Goal: Task Accomplishment & Management: Manage account settings

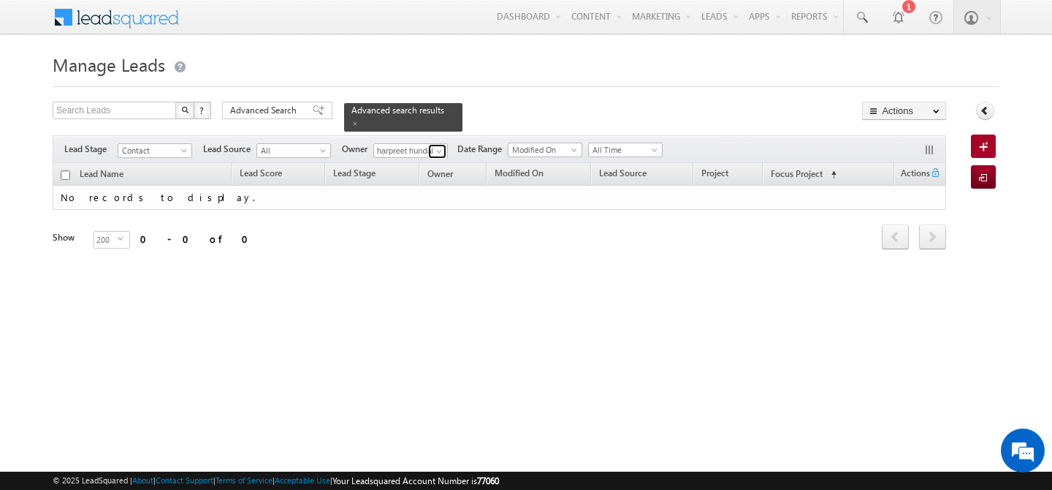
click at [437, 145] on span at bounding box center [439, 151] width 12 height 12
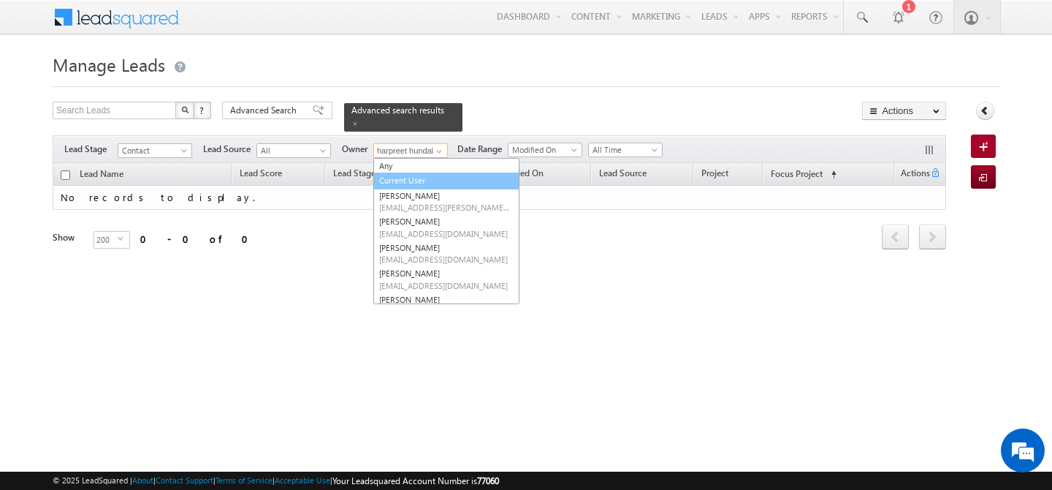
click at [425, 173] on link "Current User" at bounding box center [446, 180] width 146 height 17
type input "Current User"
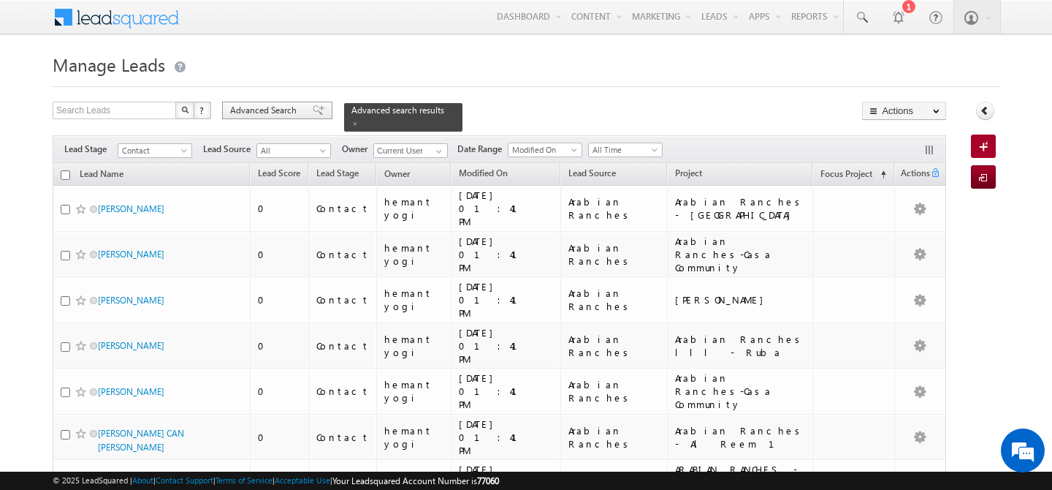
click at [270, 113] on span "Advanced Search" at bounding box center [265, 110] width 71 height 13
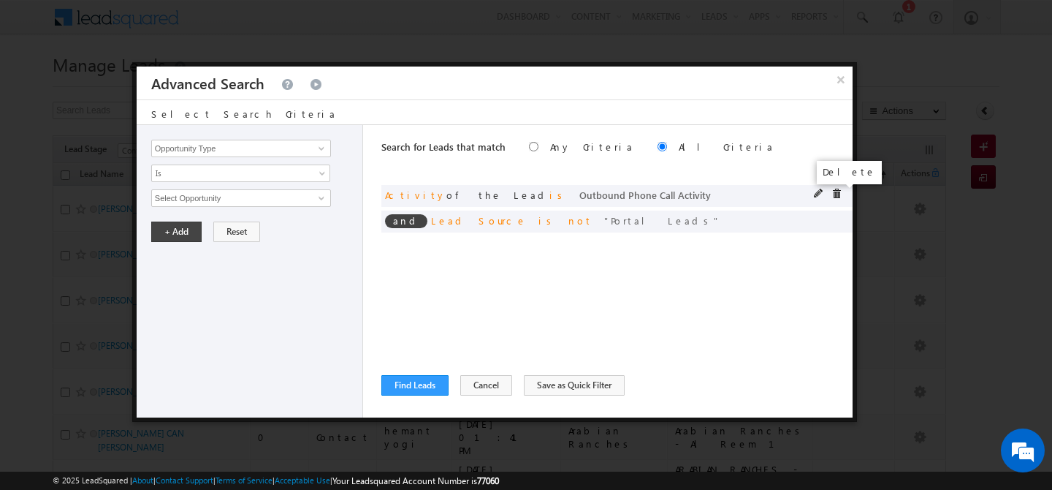
click at [834, 196] on span at bounding box center [836, 194] width 10 height 10
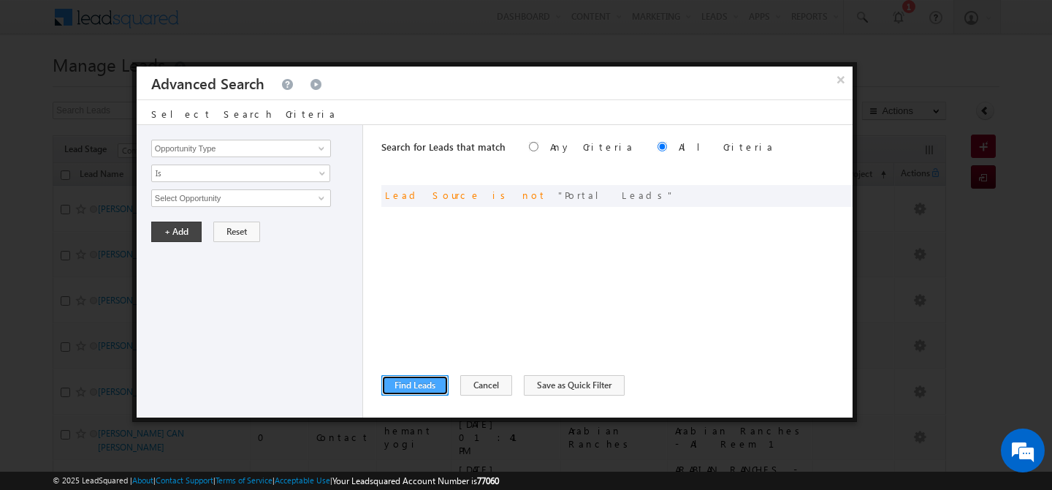
click at [427, 379] on button "Find Leads" at bounding box center [414, 385] width 67 height 20
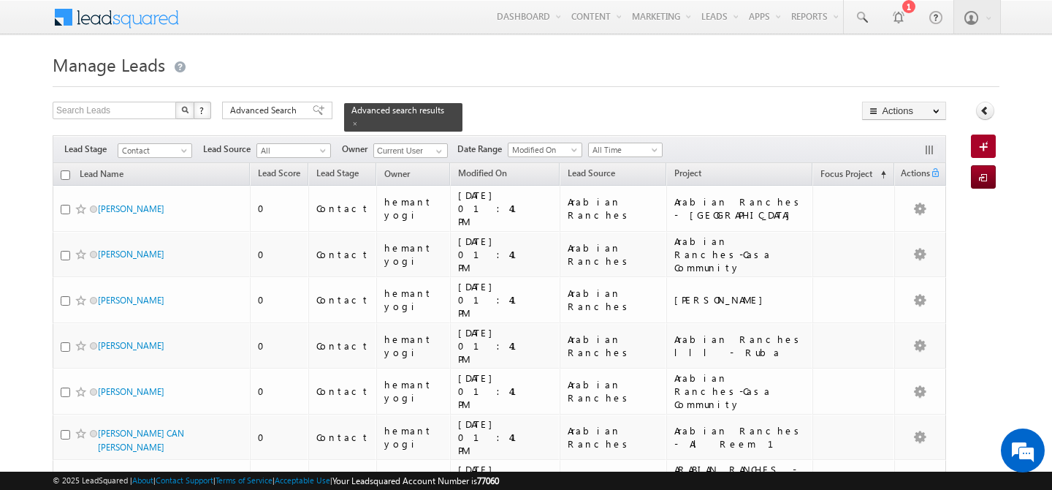
click at [68, 170] on input "checkbox" at bounding box center [65, 174] width 9 height 9
checkbox input "true"
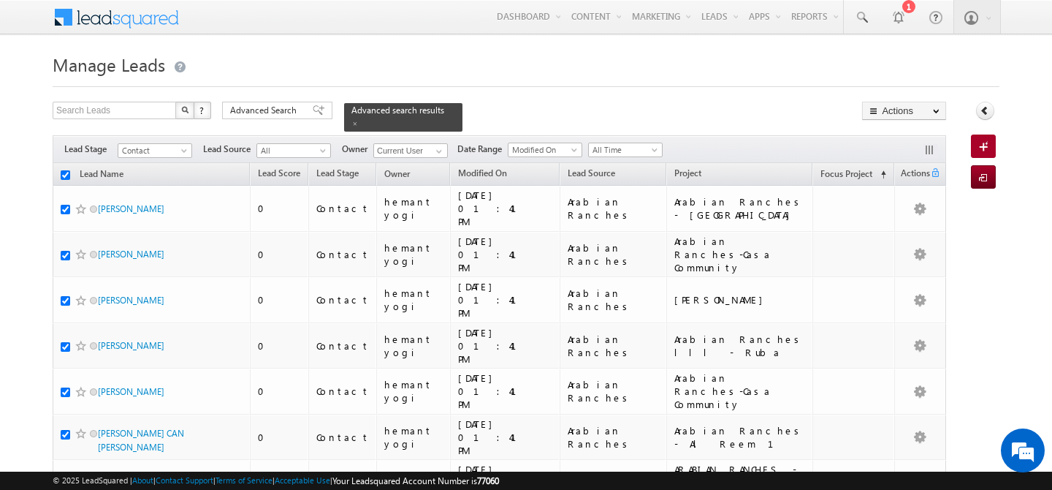
checkbox input "true"
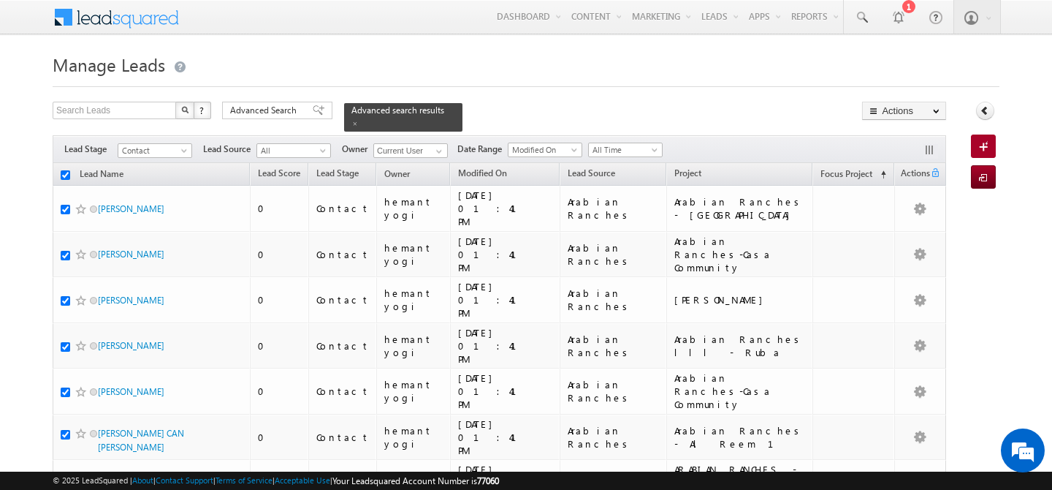
checkbox input "true"
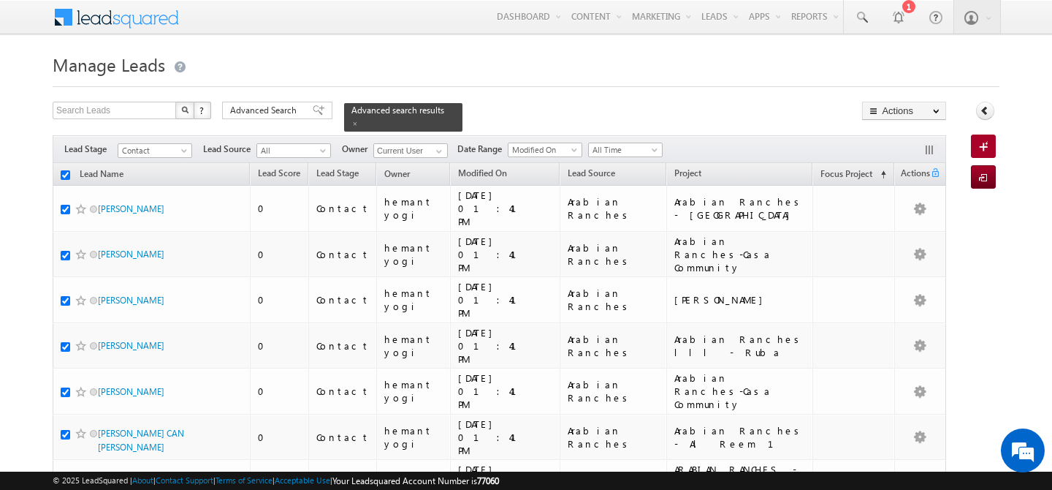
checkbox input "true"
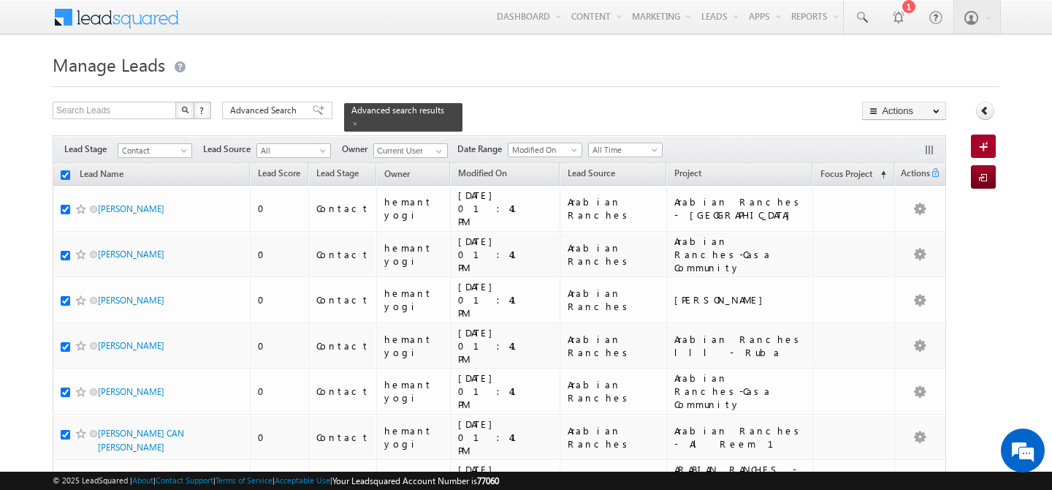
checkbox input "true"
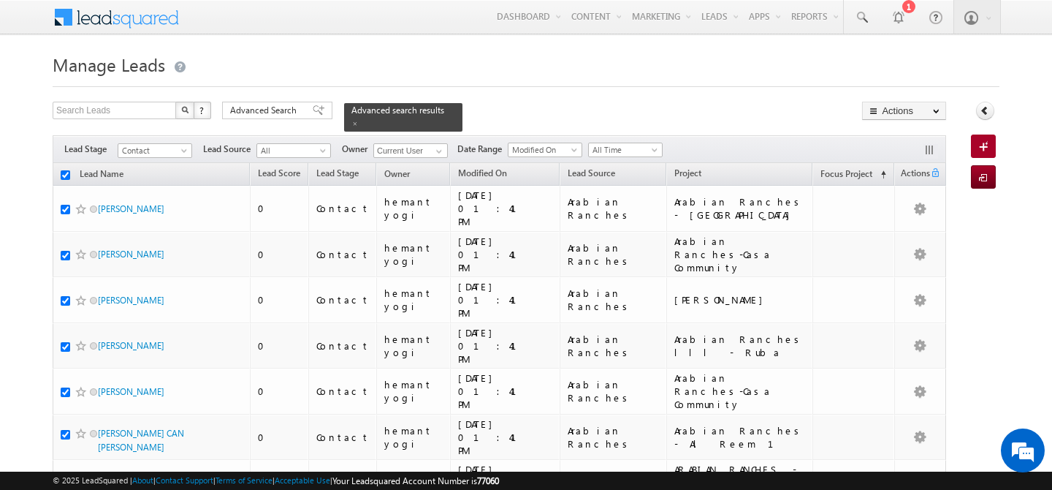
checkbox input "true"
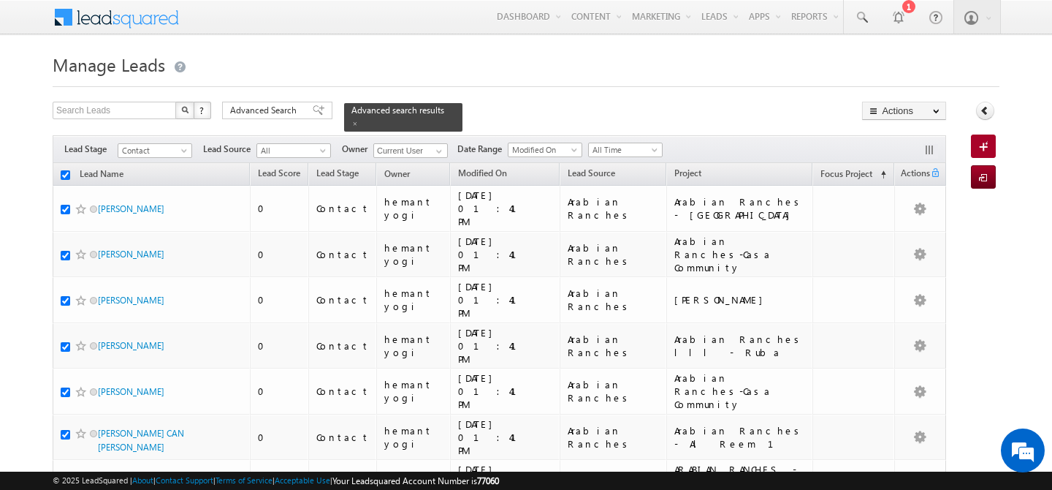
checkbox input "true"
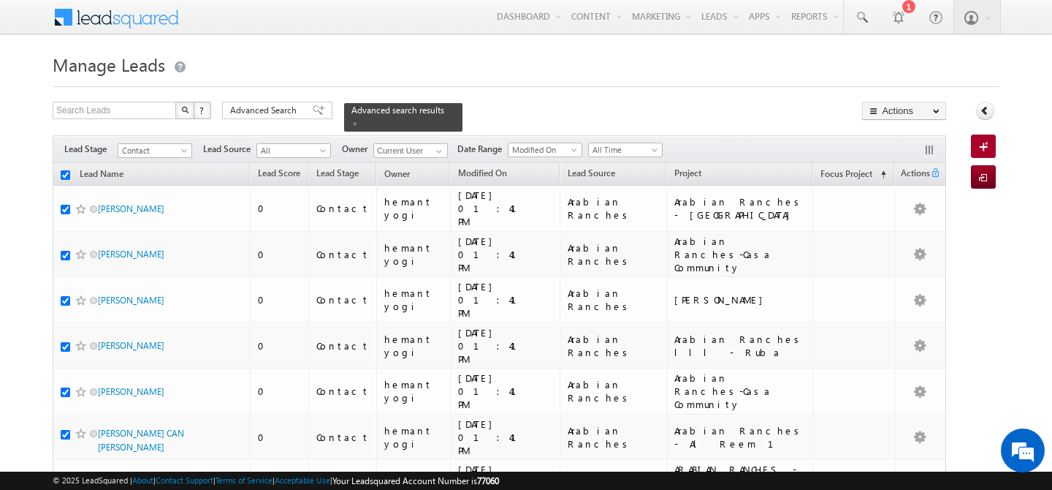
checkbox input "true"
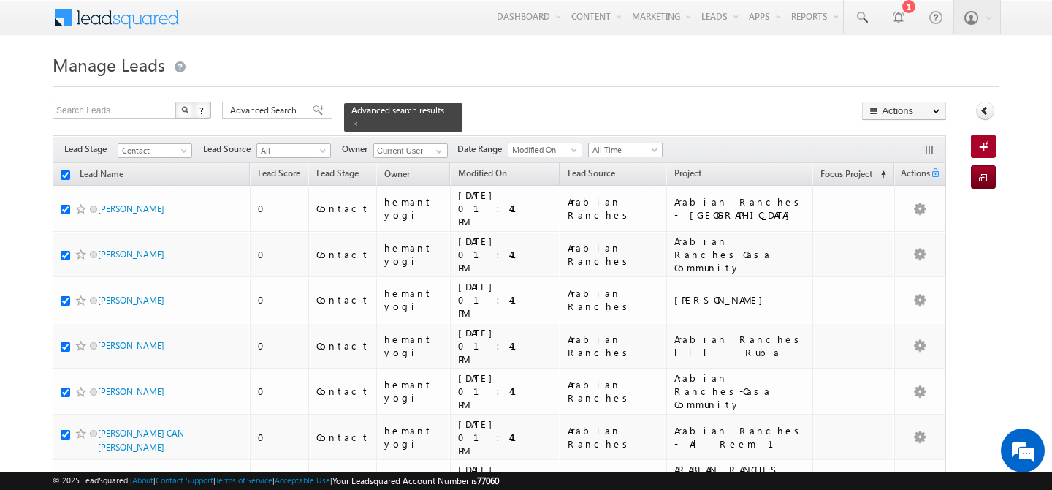
checkbox input "true"
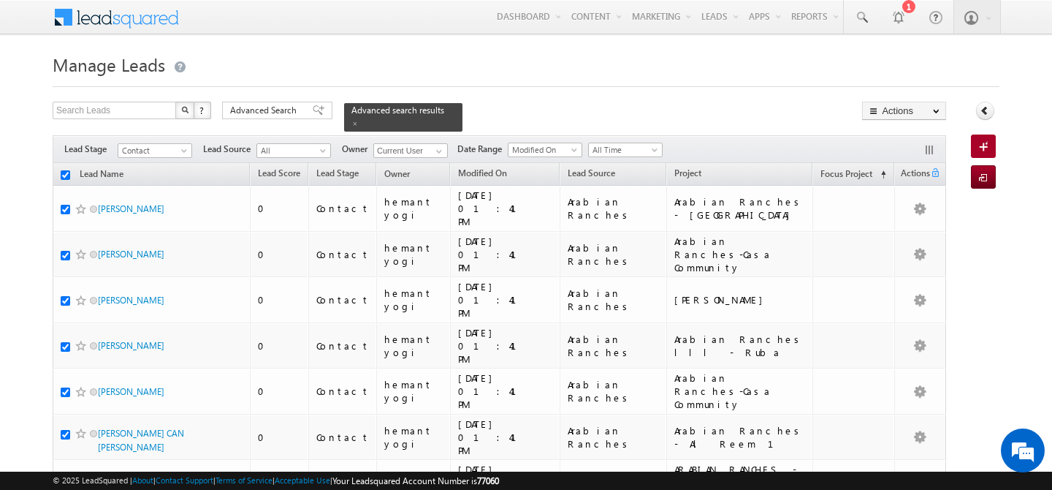
checkbox input "true"
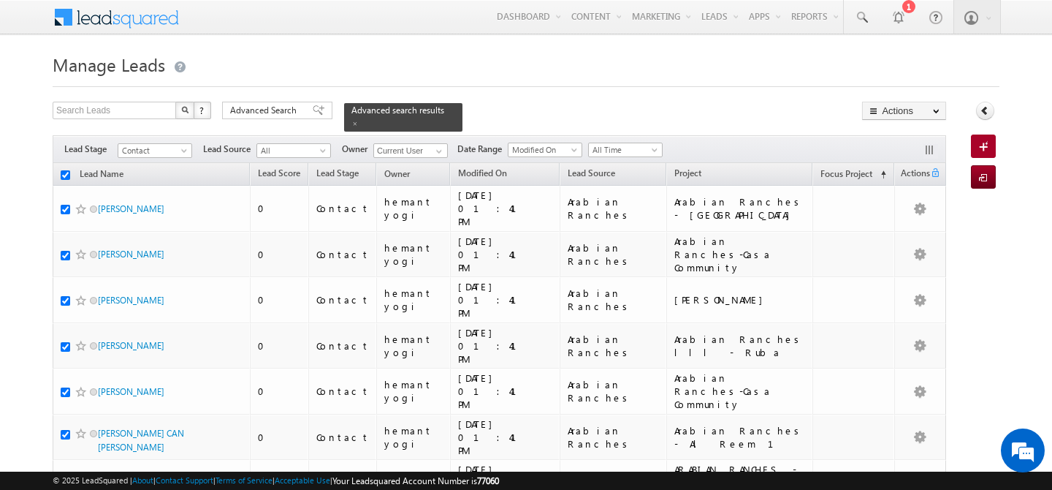
checkbox input "true"
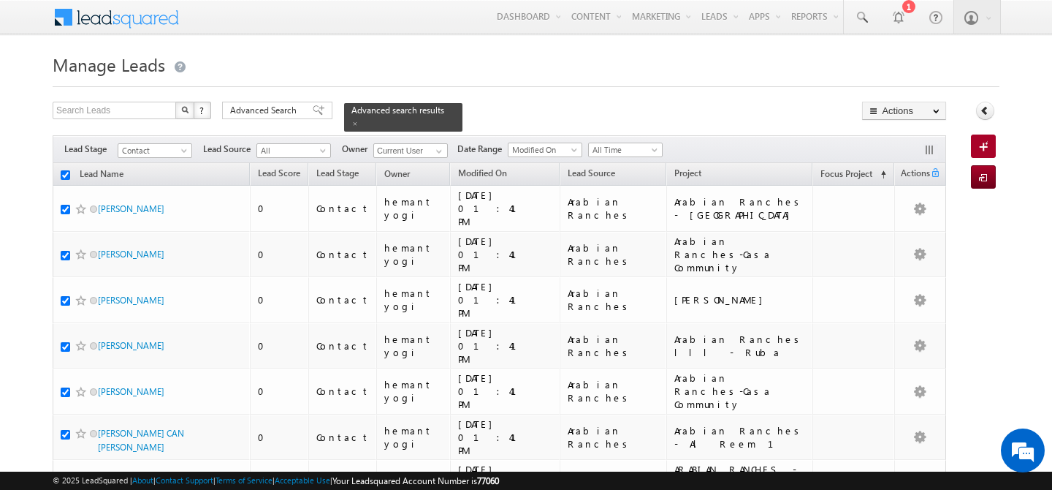
checkbox input "true"
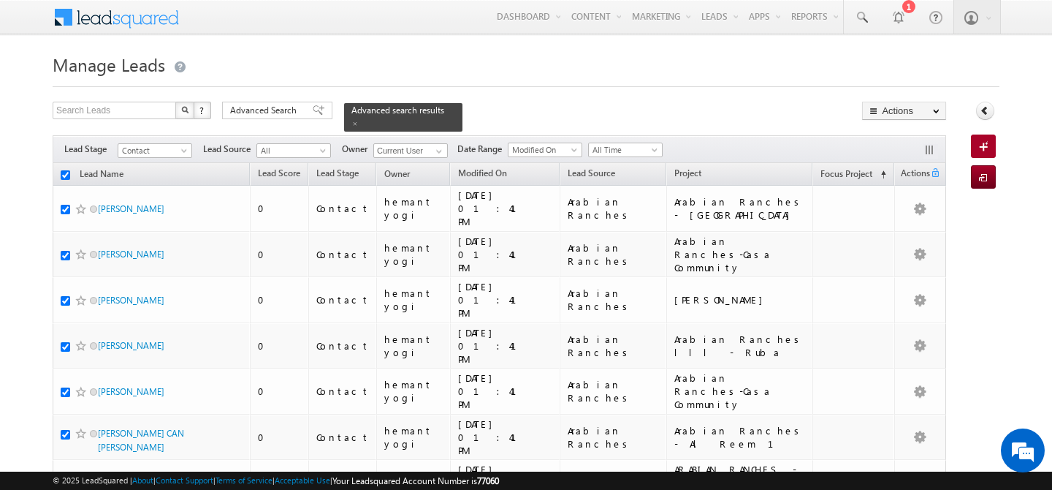
checkbox input "true"
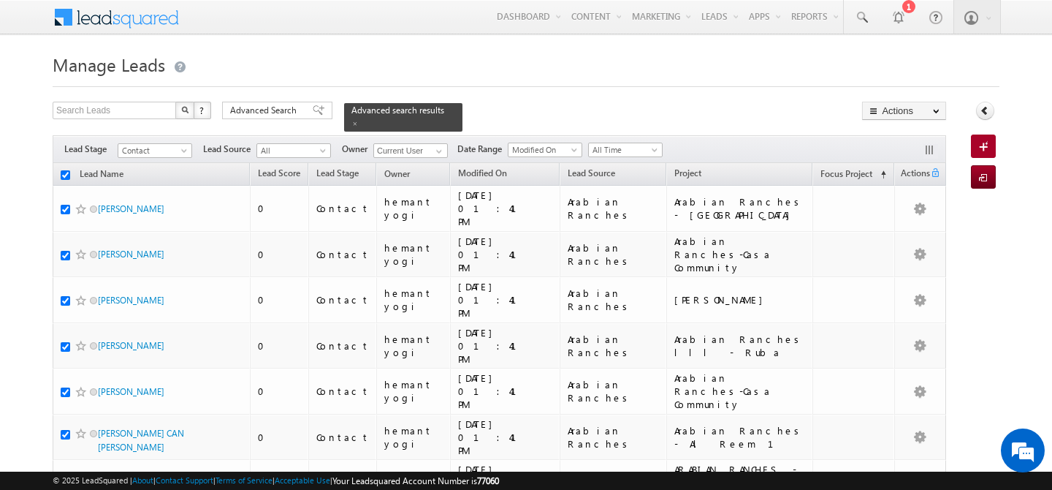
checkbox input "true"
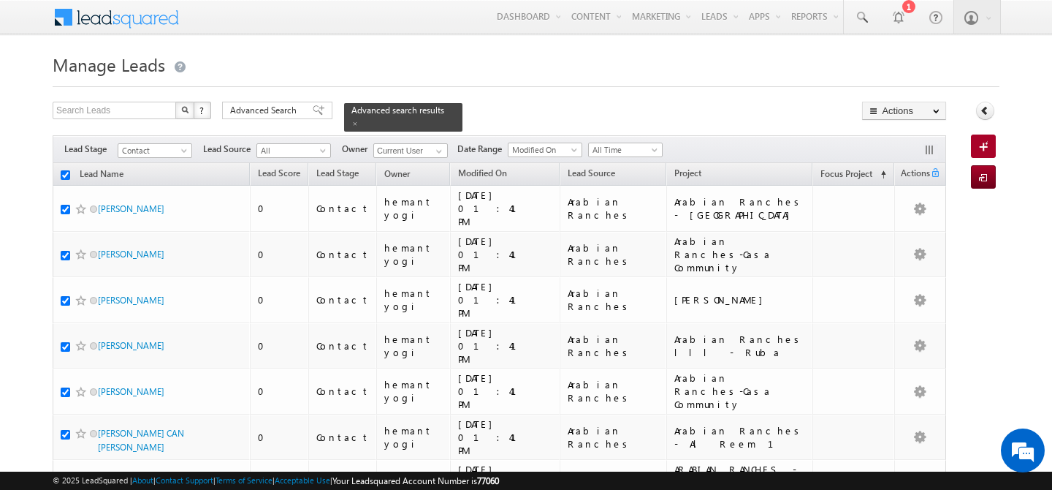
checkbox input "true"
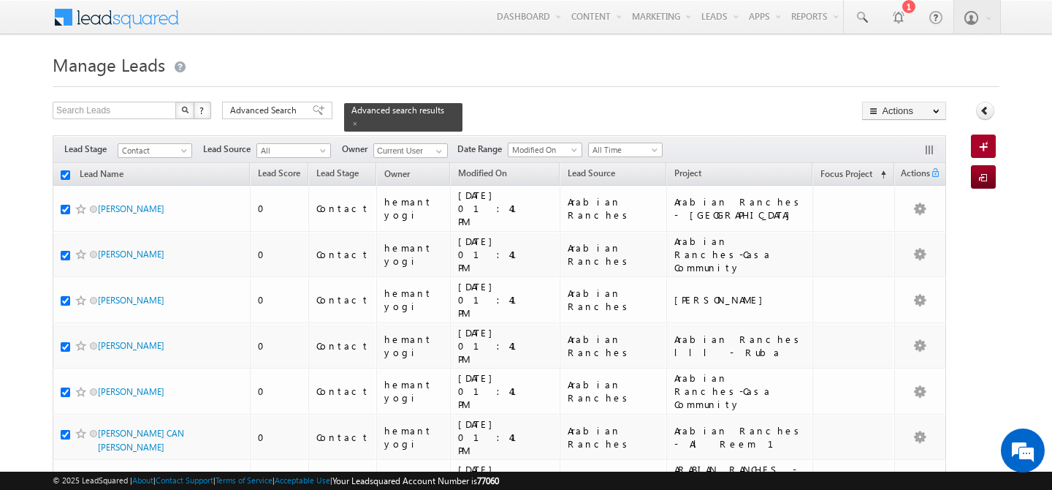
checkbox input "true"
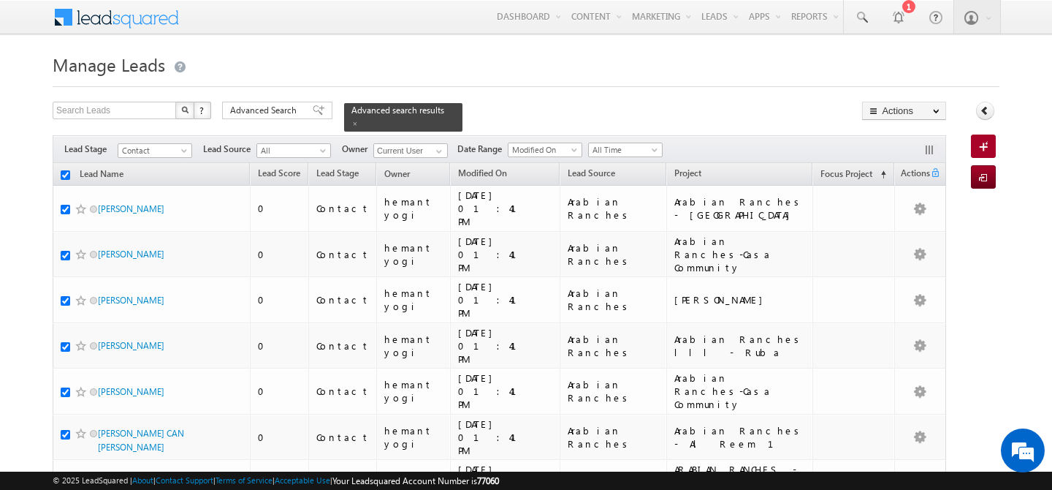
checkbox input "true"
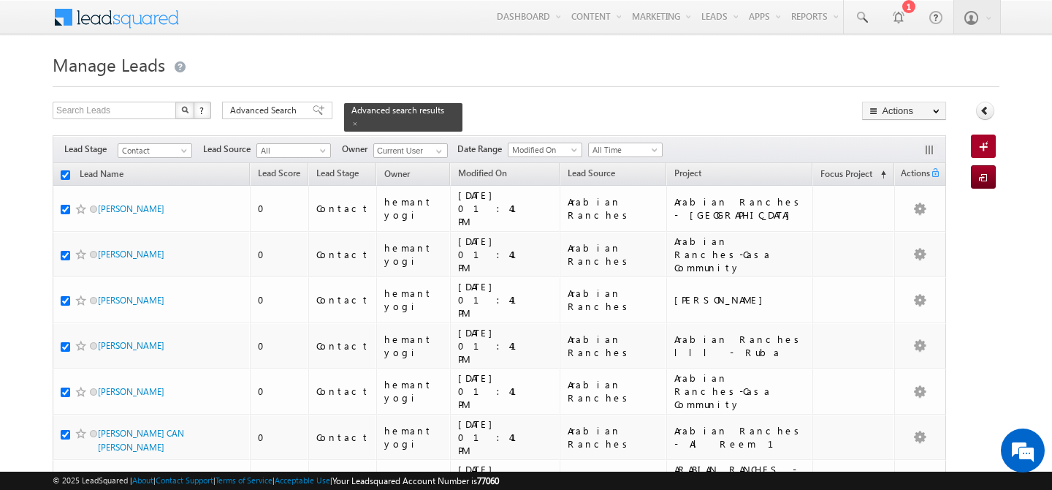
checkbox input "true"
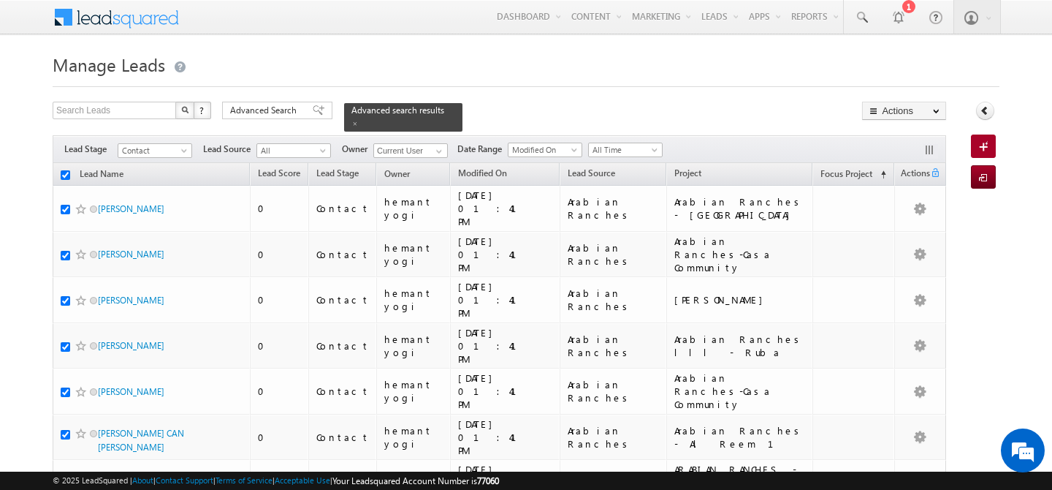
checkbox input "true"
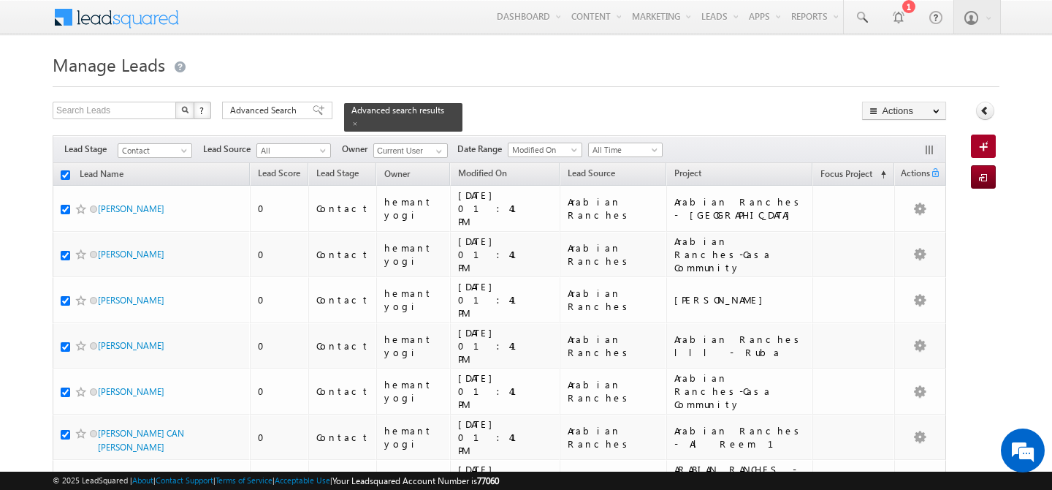
checkbox input "true"
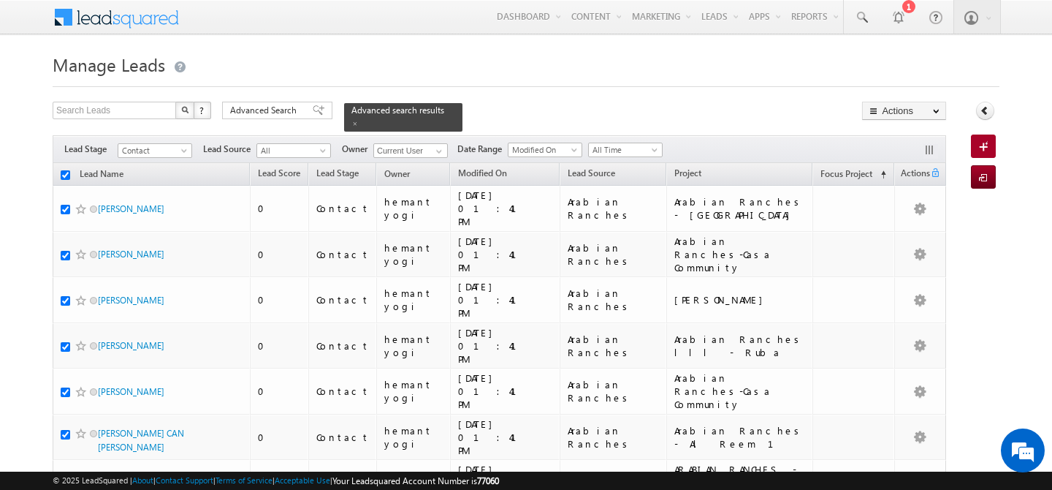
checkbox input "true"
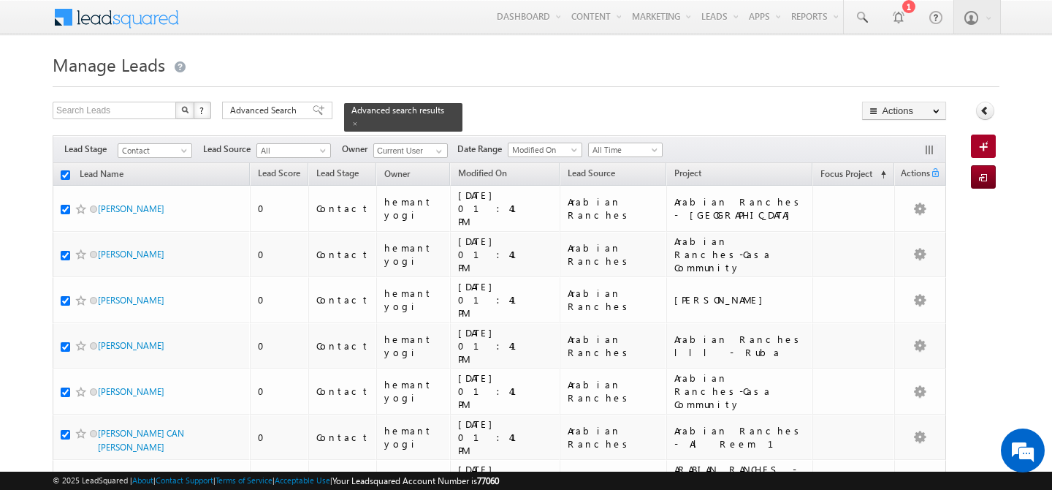
checkbox input "true"
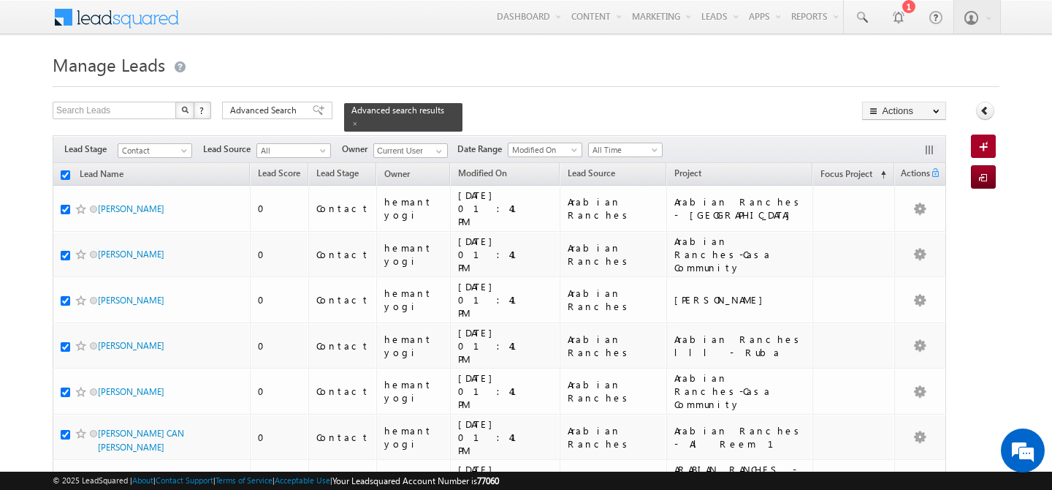
checkbox input "true"
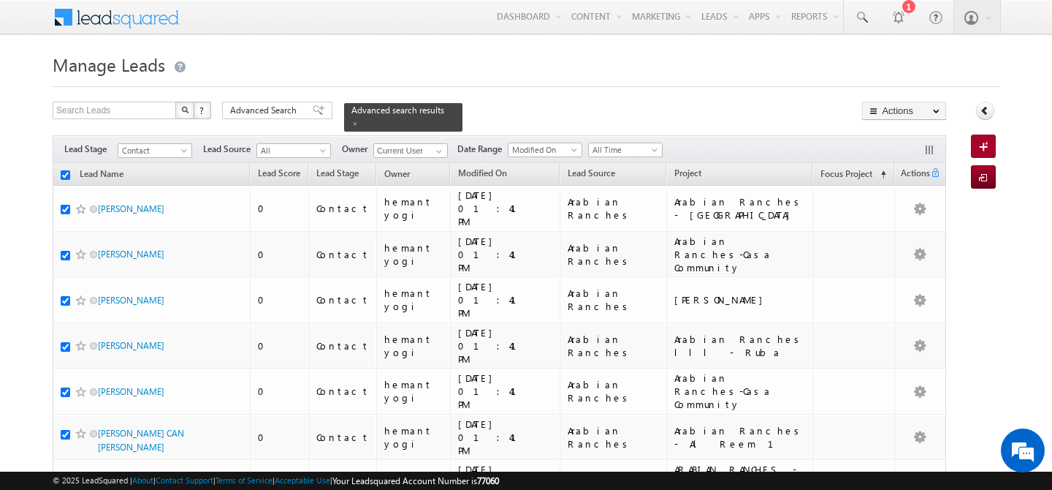
checkbox input "true"
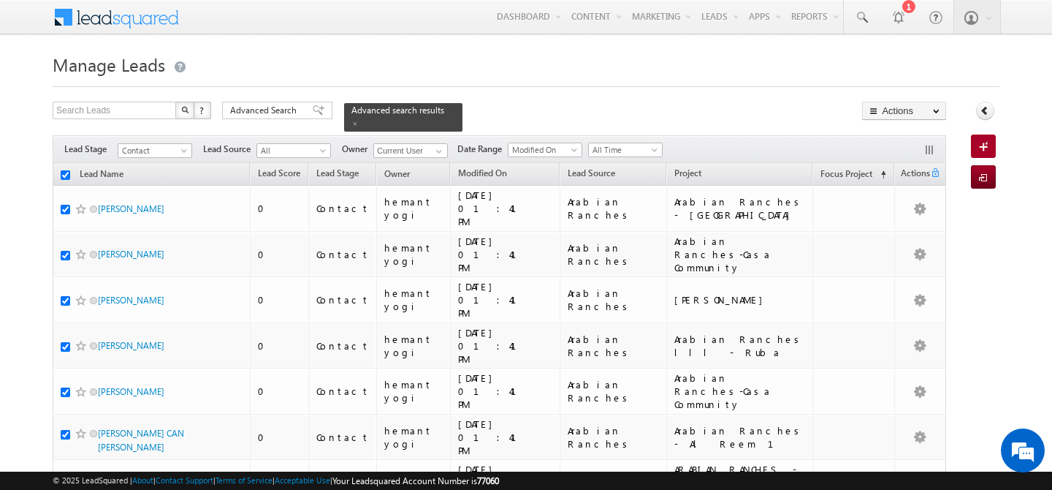
checkbox input "true"
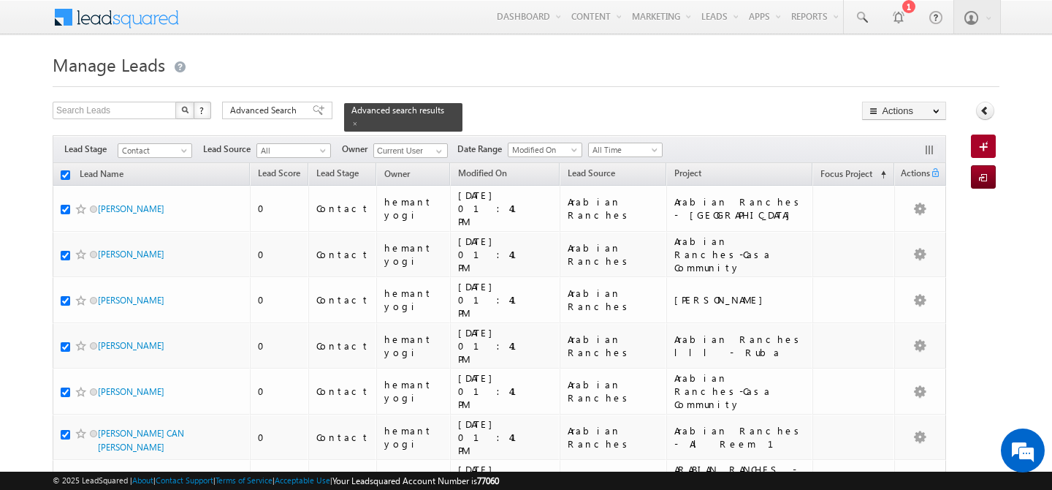
checkbox input "true"
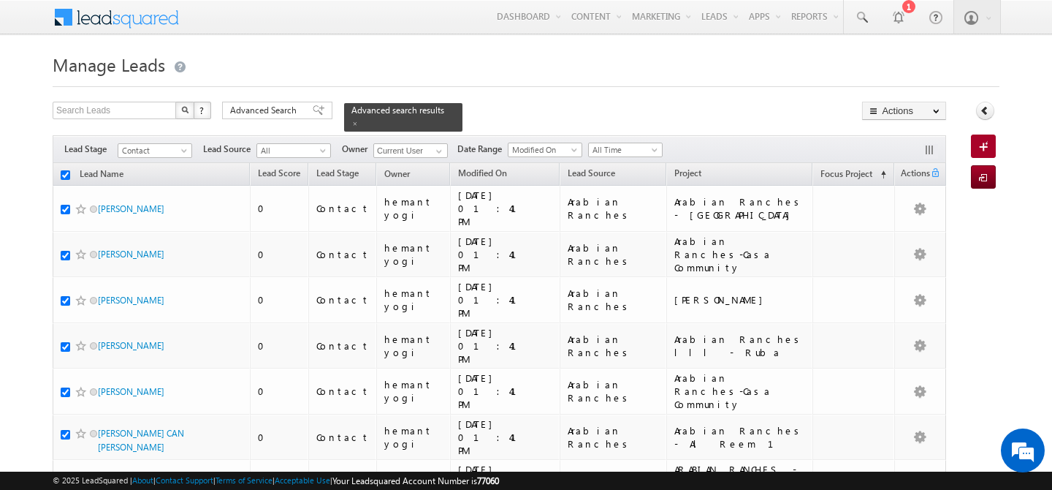
checkbox input "true"
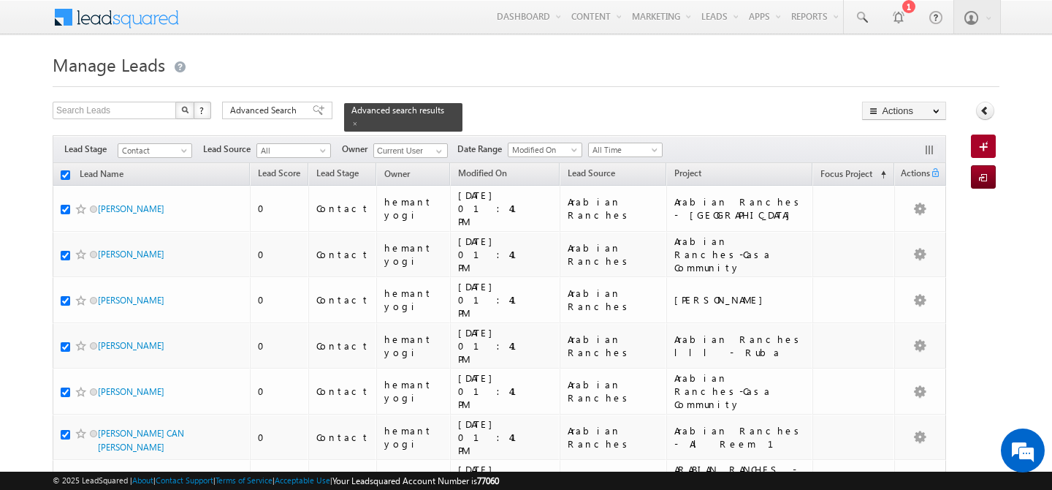
checkbox input "true"
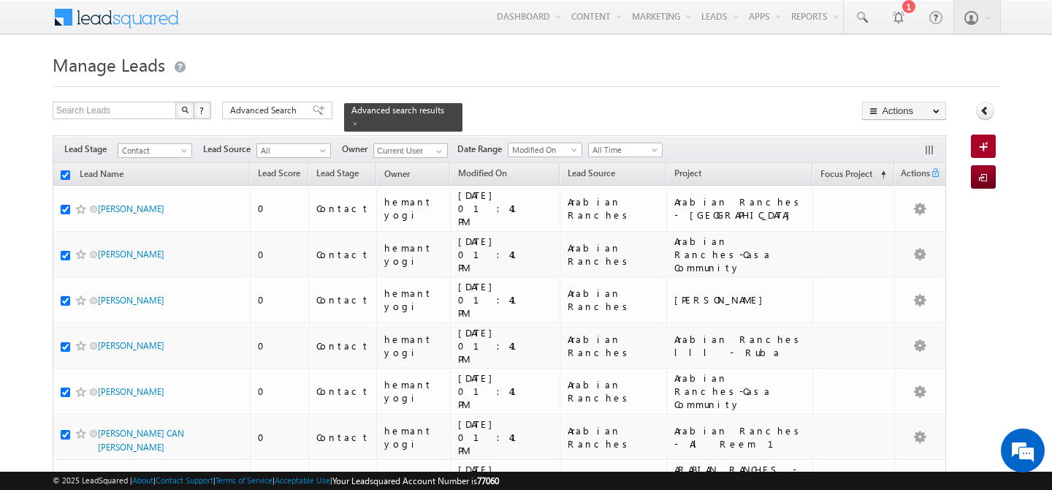
checkbox input "true"
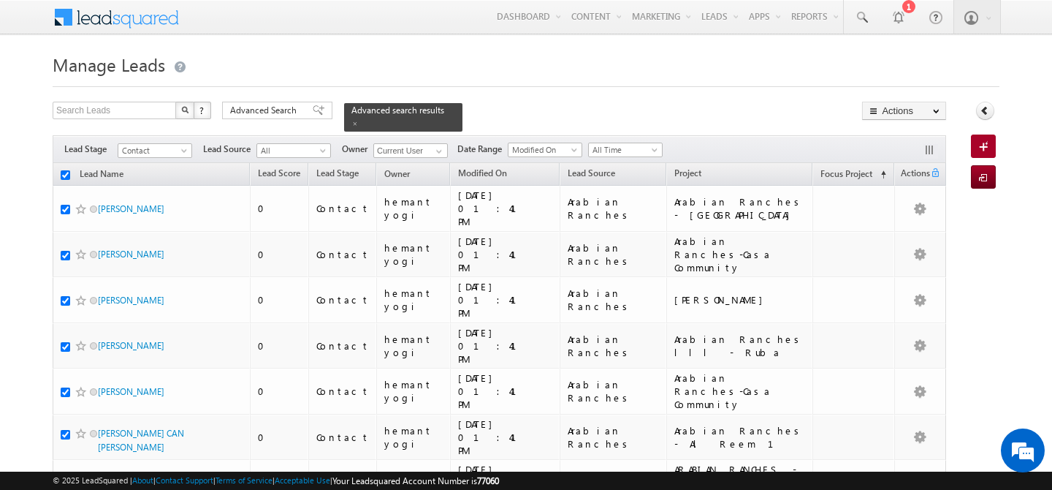
checkbox input "true"
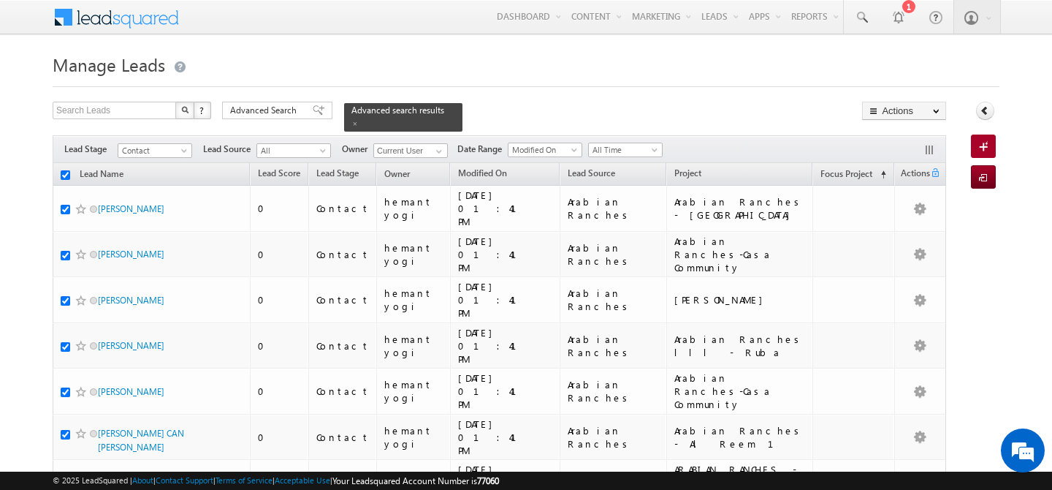
checkbox input "true"
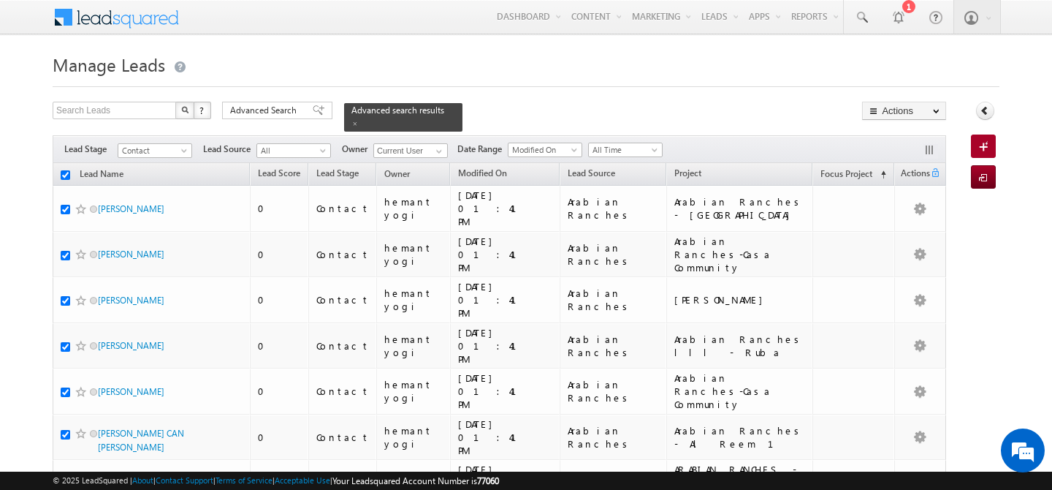
checkbox input "true"
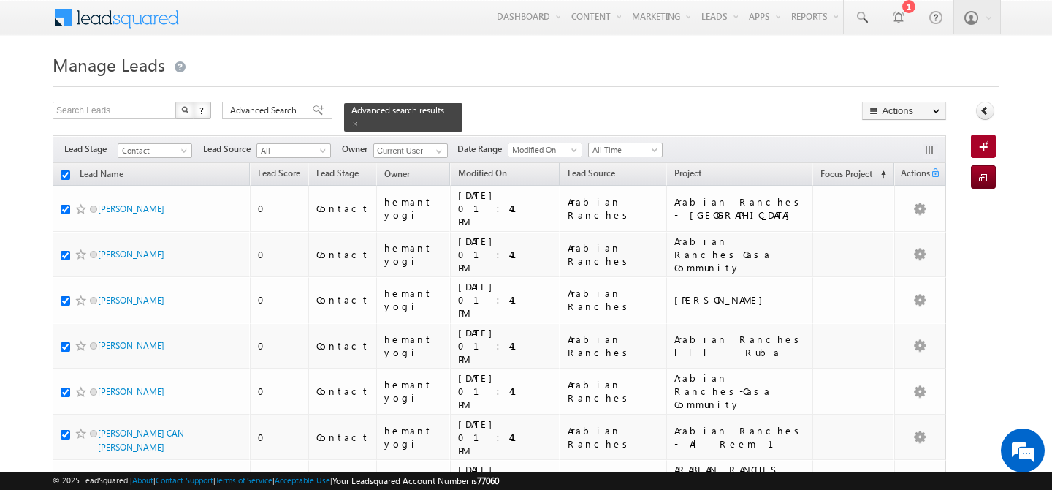
checkbox input "true"
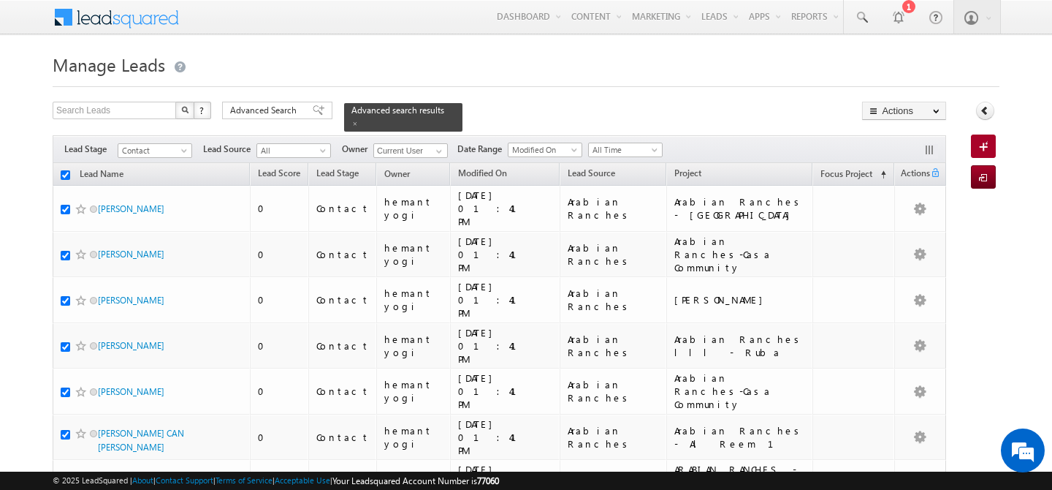
checkbox input "true"
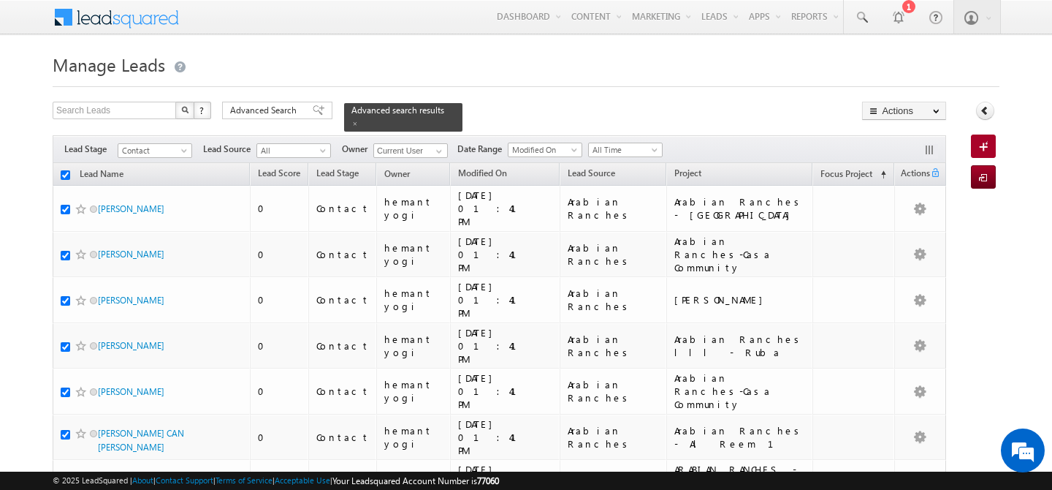
checkbox input "true"
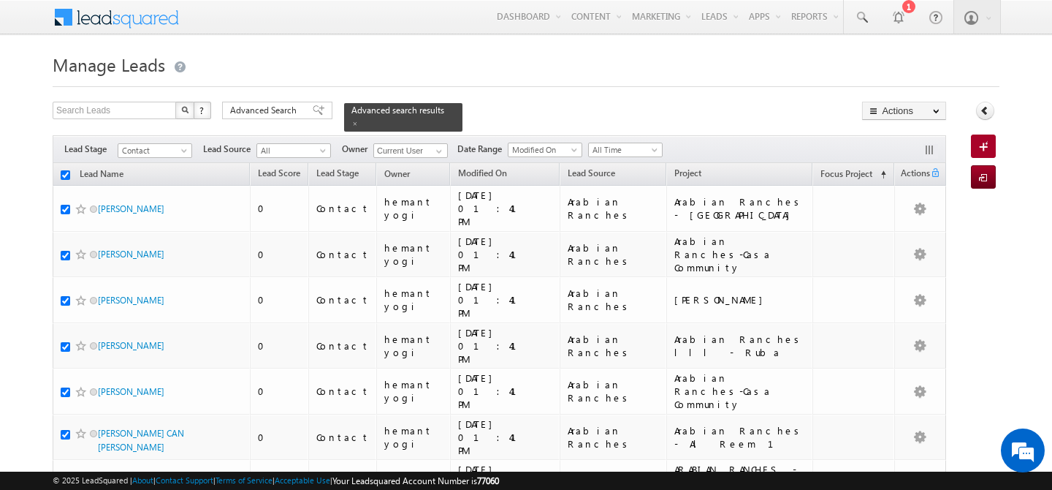
checkbox input "true"
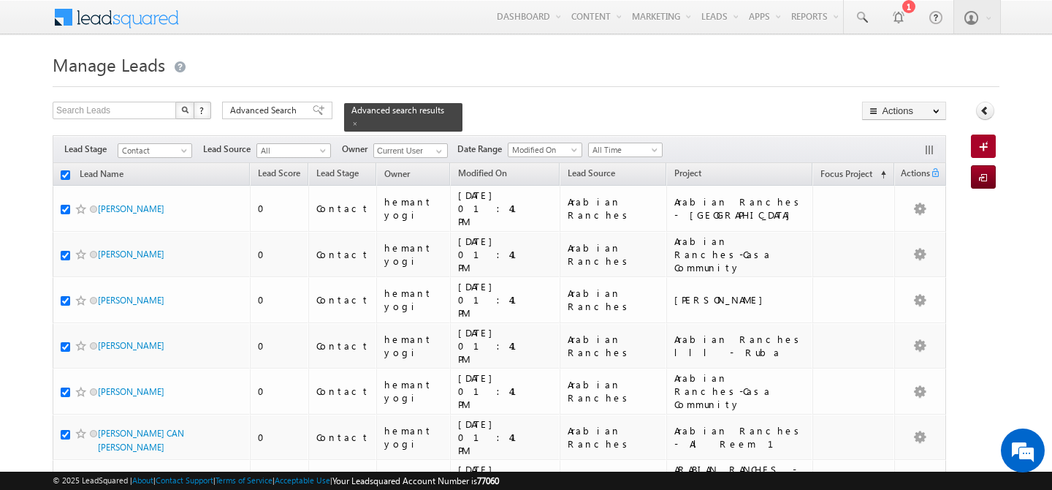
checkbox input "true"
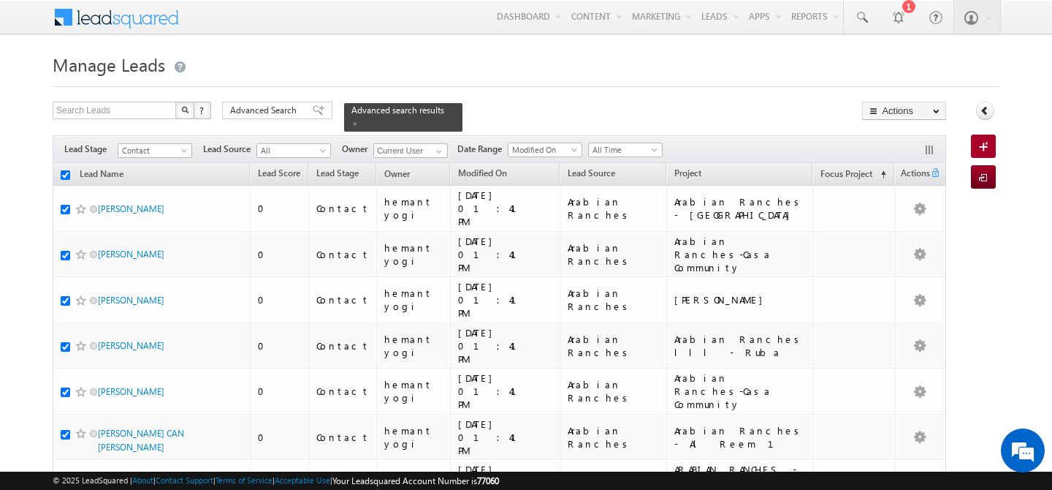
checkbox input "true"
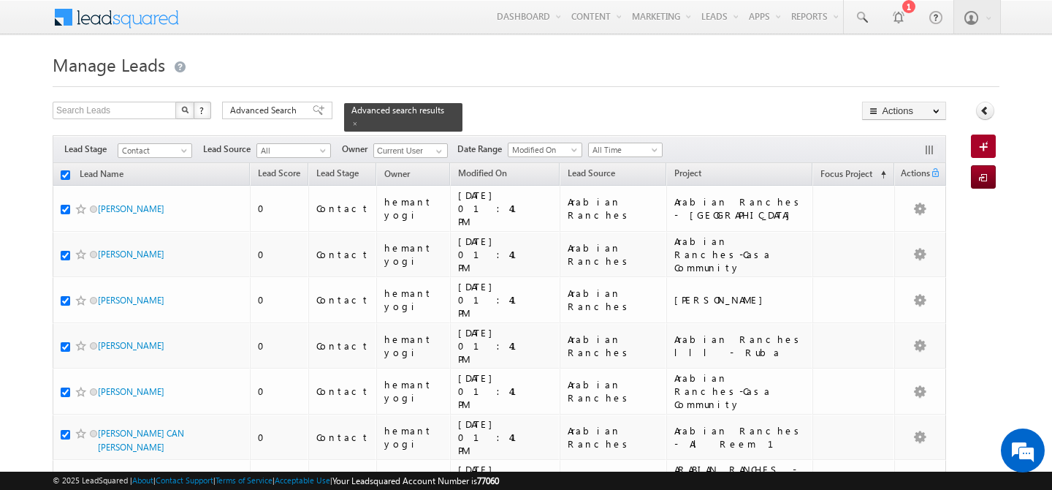
checkbox input "true"
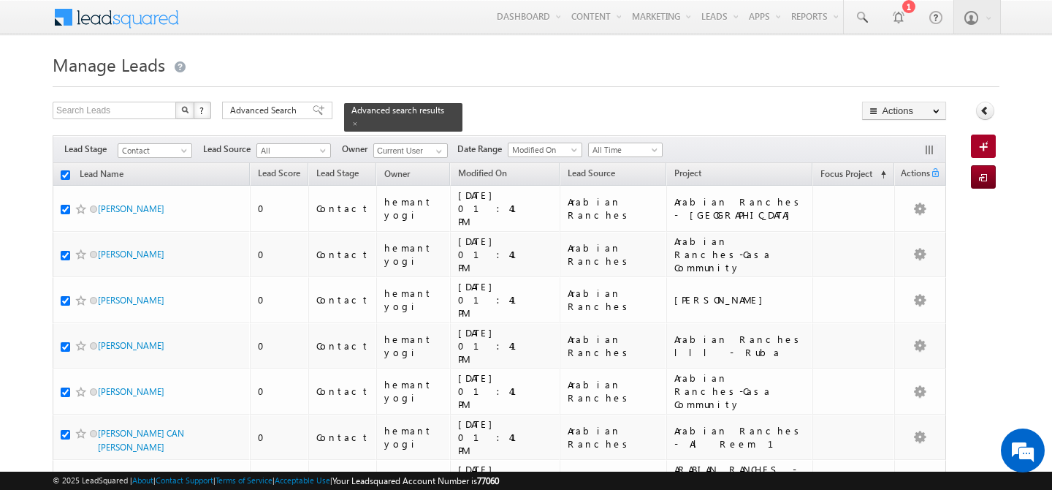
checkbox input "true"
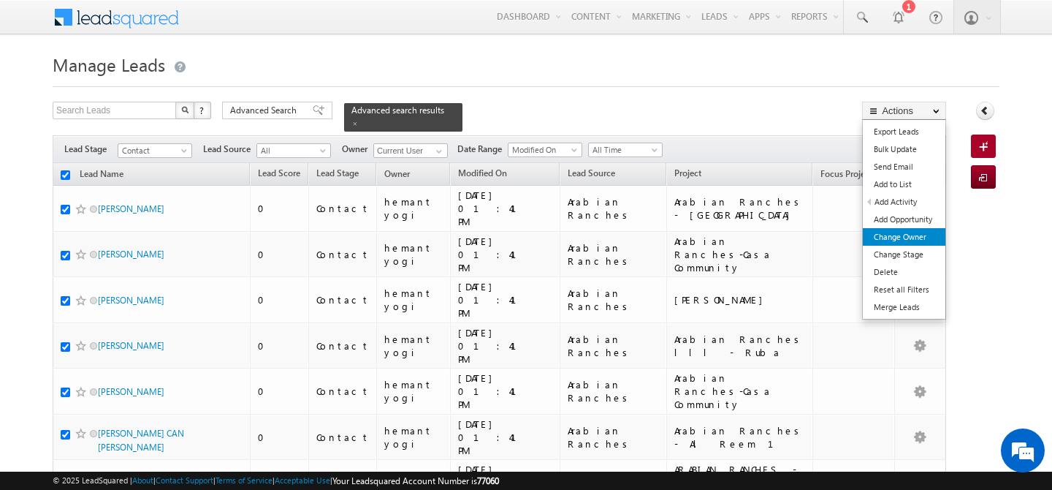
click at [903, 235] on link "Change Owner" at bounding box center [904, 237] width 83 height 18
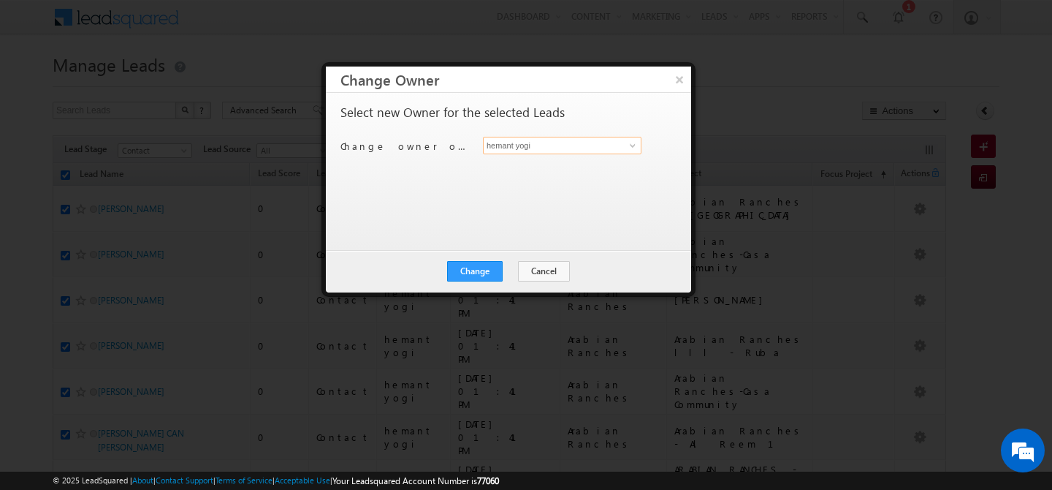
click at [549, 140] on input "hemant yogi" at bounding box center [562, 146] width 159 height 18
click at [525, 163] on link "[PERSON_NAME] [PERSON_NAME][EMAIL_ADDRESS][PERSON_NAME][DOMAIN_NAME]" at bounding box center [562, 168] width 159 height 28
click at [468, 279] on button "Change" at bounding box center [475, 271] width 56 height 20
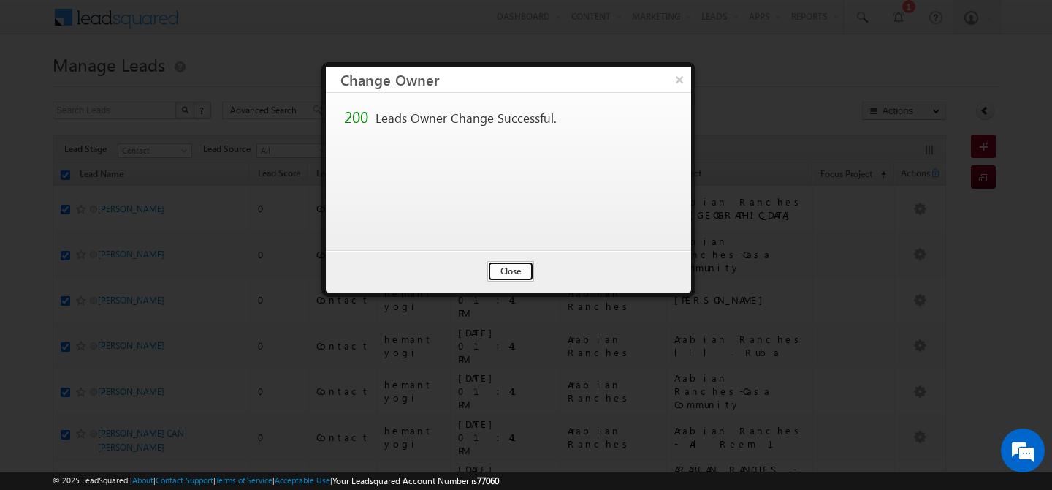
click at [503, 269] on button "Close" at bounding box center [510, 271] width 47 height 20
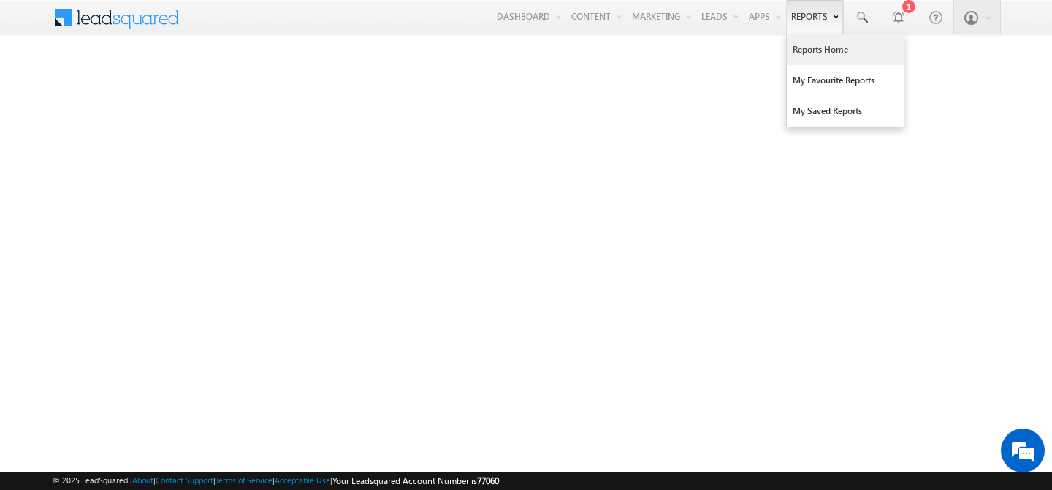
click at [805, 48] on link "Reports Home" at bounding box center [845, 49] width 117 height 31
